Goal: Task Accomplishment & Management: Complete application form

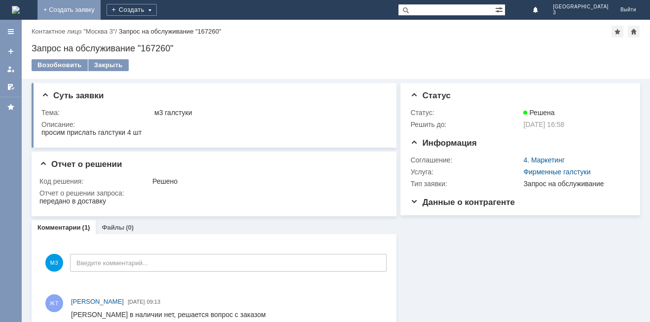
click at [101, 7] on link "+ Создать заявку" at bounding box center [69, 10] width 63 height 20
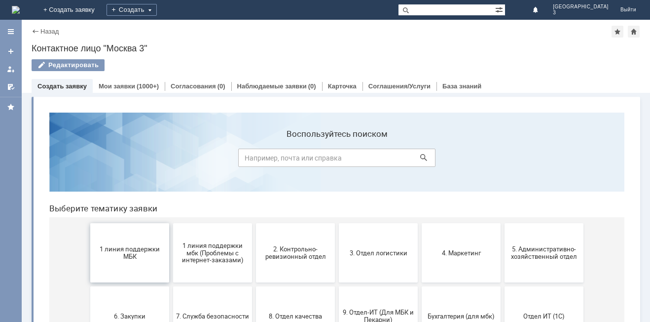
click at [133, 250] on span "1 линия поддержки МБК" at bounding box center [129, 252] width 73 height 15
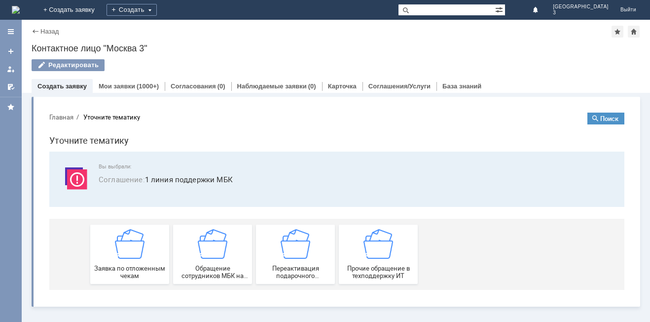
click at [133, 250] on img at bounding box center [130, 244] width 30 height 30
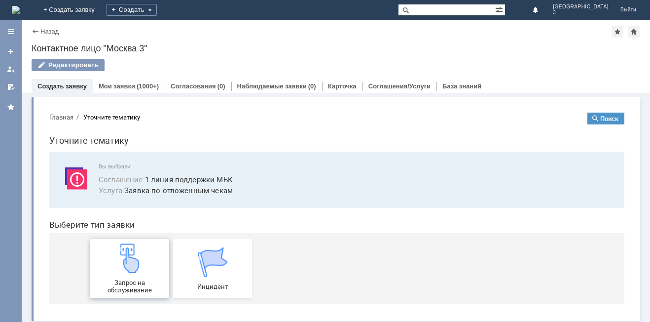
click at [133, 250] on img at bounding box center [130, 258] width 30 height 30
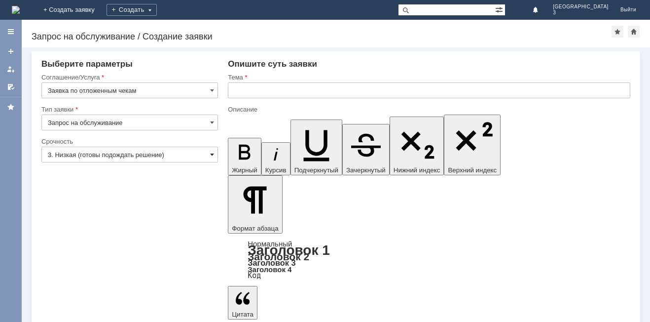
click at [211, 154] on span at bounding box center [212, 155] width 4 height 8
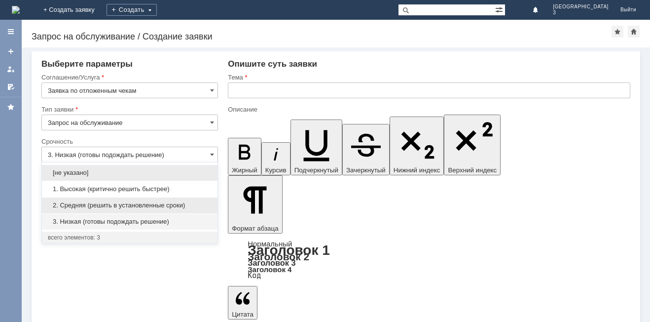
click at [158, 208] on span "2. Средняя (решить в установленные сроки)" at bounding box center [130, 205] width 164 height 8
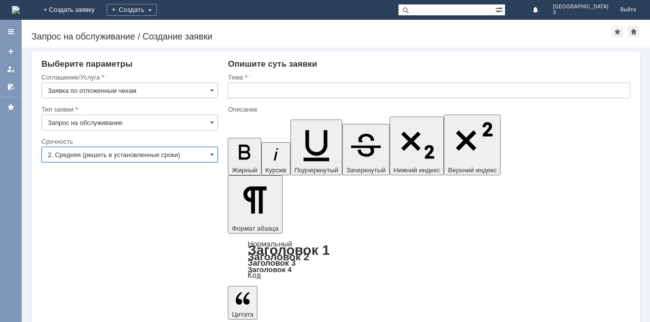
type input "2. Средняя (решить в установленные сроки)"
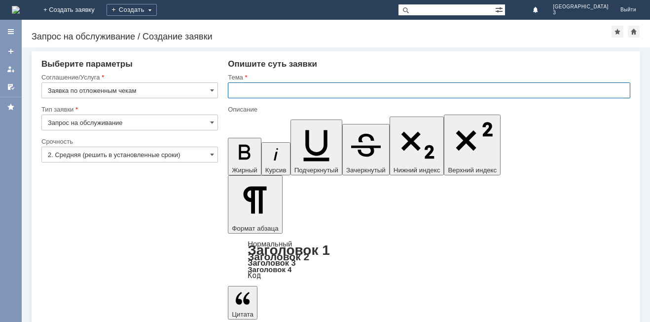
click at [233, 91] on input "text" at bounding box center [429, 90] width 403 height 16
type input "Отложенные чеки [DATE]"
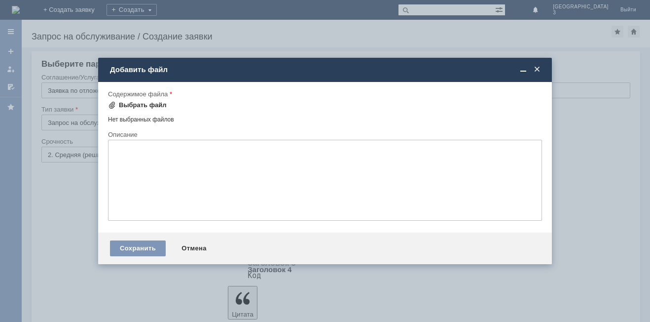
click at [134, 107] on div "Выбрать файл" at bounding box center [143, 105] width 48 height 8
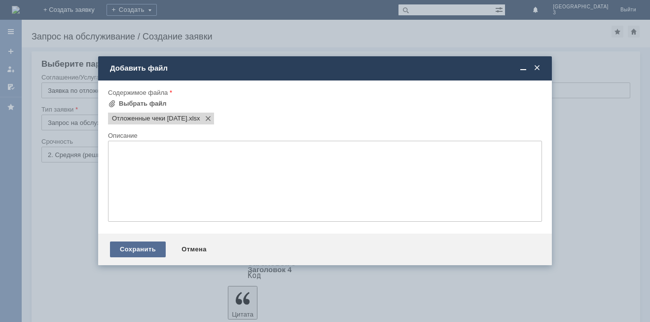
click at [152, 243] on div "Сохранить" at bounding box center [138, 249] width 56 height 16
